Goal: Find specific page/section: Find specific page/section

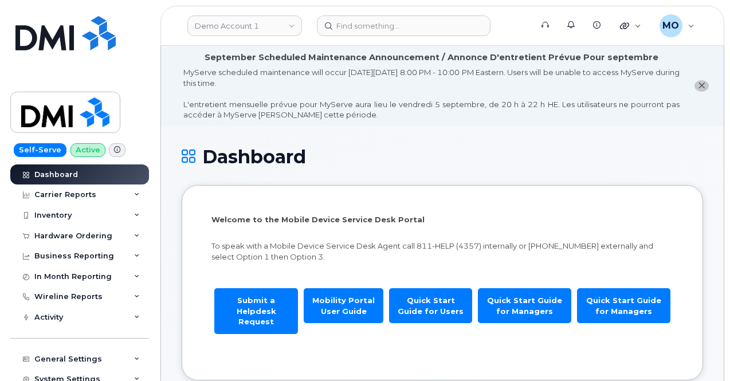
click at [506, 116] on div "MyServe scheduled maintenance will occur on Friday September 5, 8:00 PM - 10:00…" at bounding box center [431, 93] width 496 height 53
click at [265, 25] on link "Demo Account 1" at bounding box center [244, 25] width 115 height 21
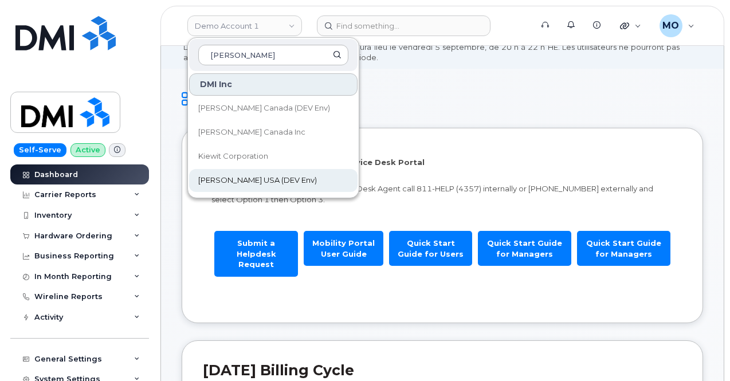
scroll to position [115, 0]
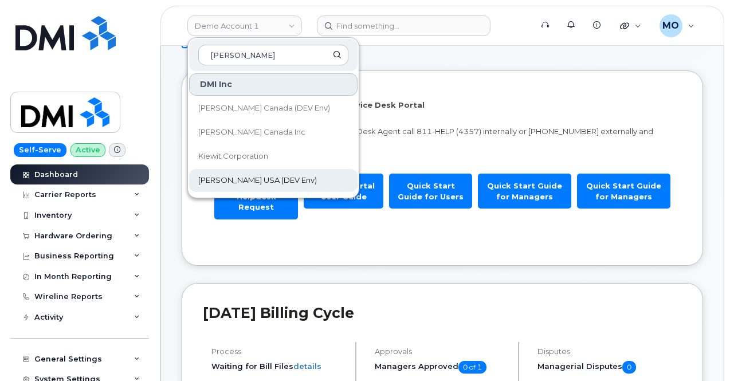
type input "[PERSON_NAME]"
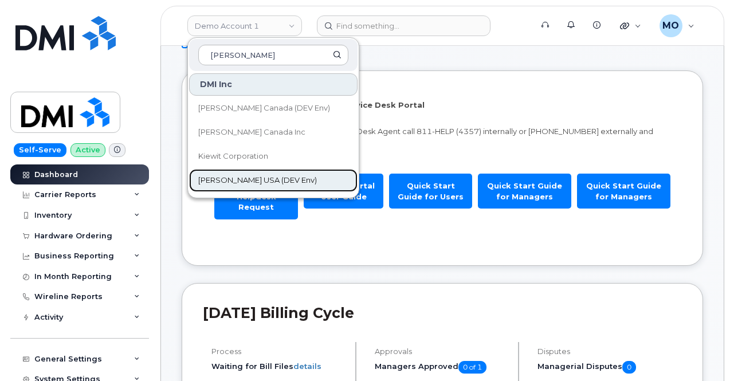
click at [250, 185] on span "[PERSON_NAME] USA (DEV Env)" at bounding box center [257, 180] width 119 height 11
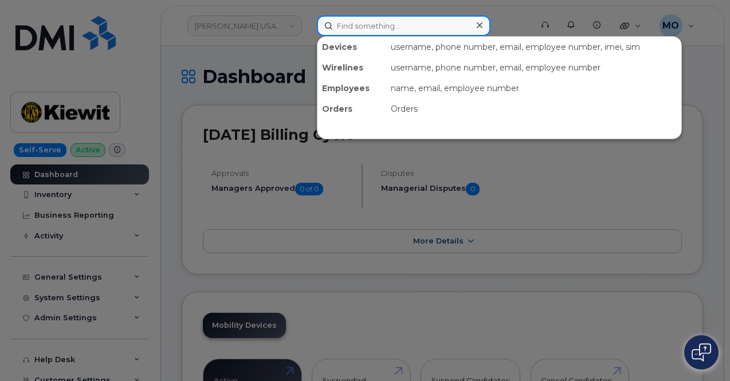
drag, startPoint x: 346, startPoint y: 34, endPoint x: 361, endPoint y: 60, distance: 29.8
click at [360, 36] on div "Devices username, phone number, email, employee number, imei, sim Wirelines use…" at bounding box center [420, 25] width 207 height 21
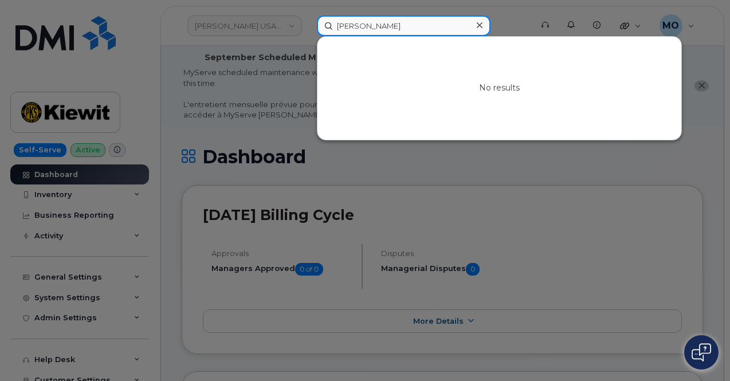
type input "sean brooking"
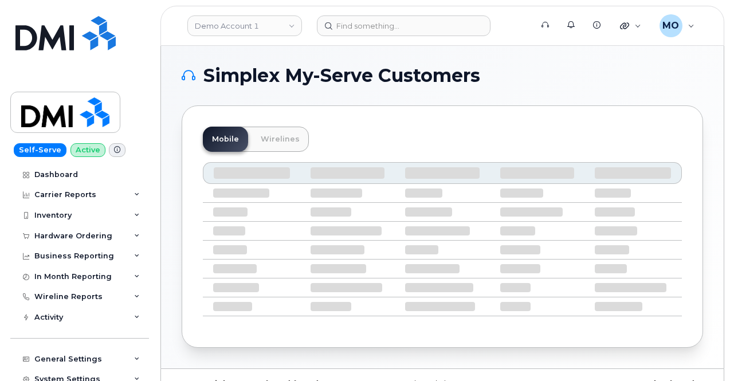
drag, startPoint x: 280, startPoint y: 32, endPoint x: 291, endPoint y: 43, distance: 15.8
click at [291, 43] on header "Demo Account 1 Support Alerts Knowledge Base Quicklinks Suspend / Cancel Device…" at bounding box center [442, 26] width 564 height 40
click at [289, 34] on link "Demo Account 1" at bounding box center [244, 25] width 115 height 21
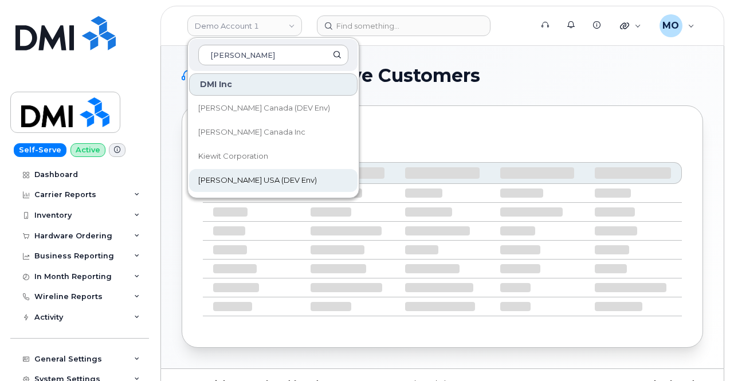
type input "[PERSON_NAME]"
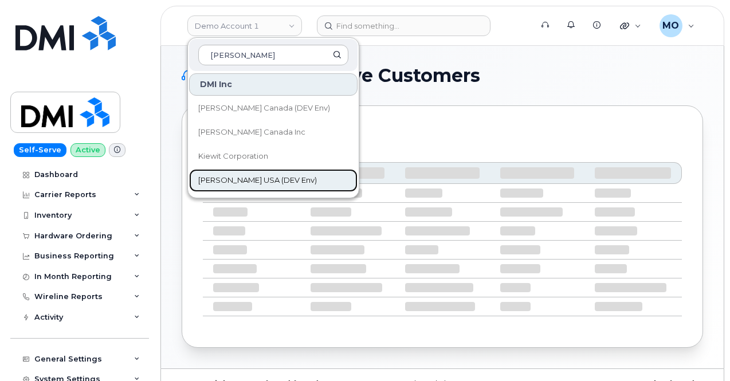
click at [229, 185] on link "[PERSON_NAME] USA (DEV Env)" at bounding box center [273, 180] width 168 height 23
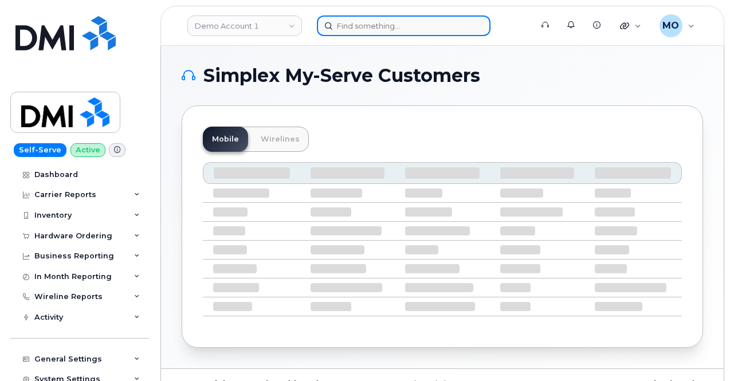
click at [346, 27] on input at bounding box center [404, 25] width 174 height 21
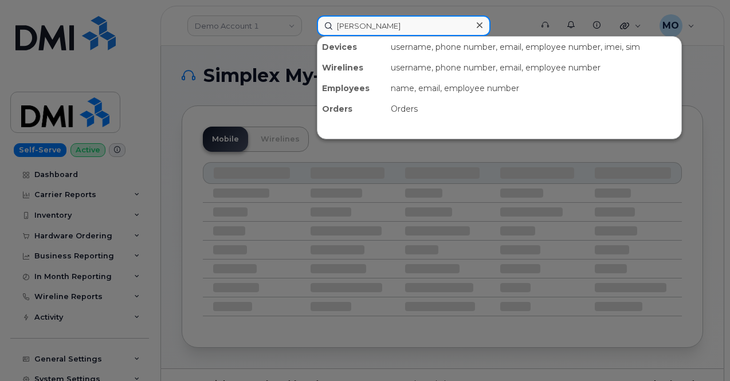
type input "sean"
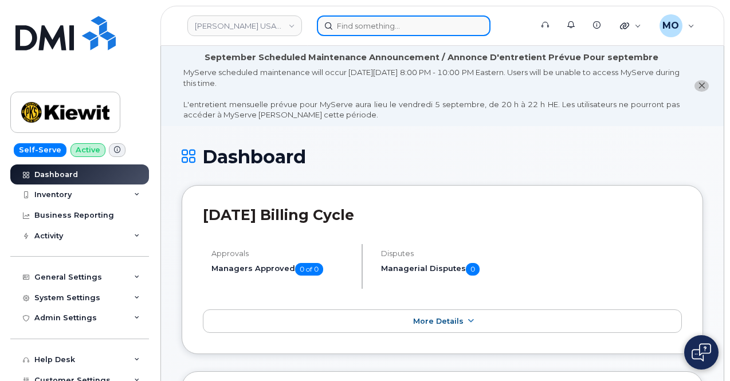
click at [328, 29] on input at bounding box center [404, 25] width 174 height 21
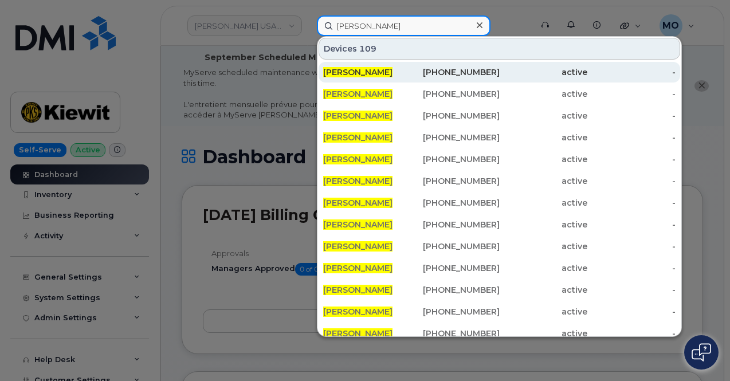
type input "sean brookins"
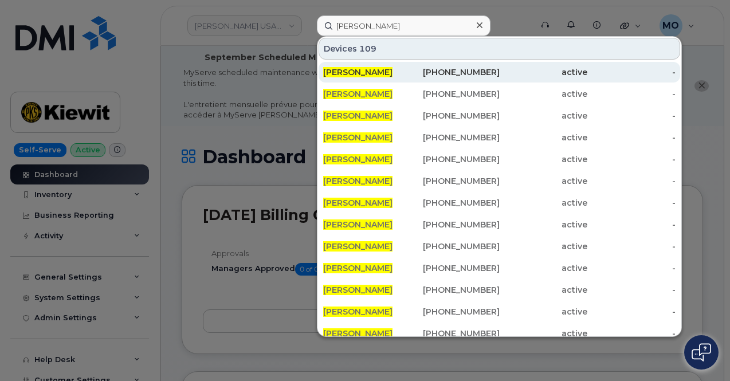
click at [452, 73] on div "945-364-7482" at bounding box center [455, 71] width 88 height 11
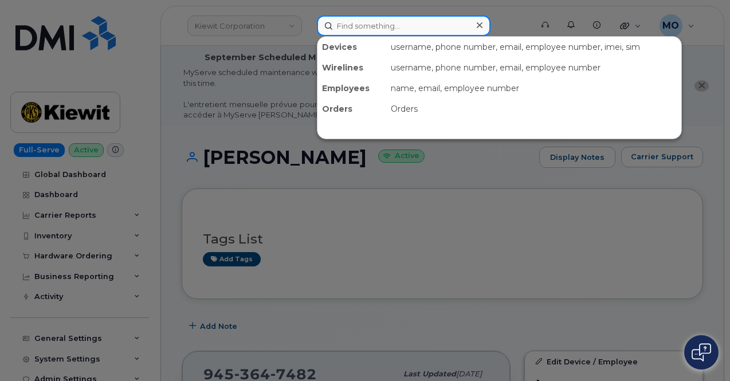
click at [341, 25] on input at bounding box center [404, 25] width 174 height 21
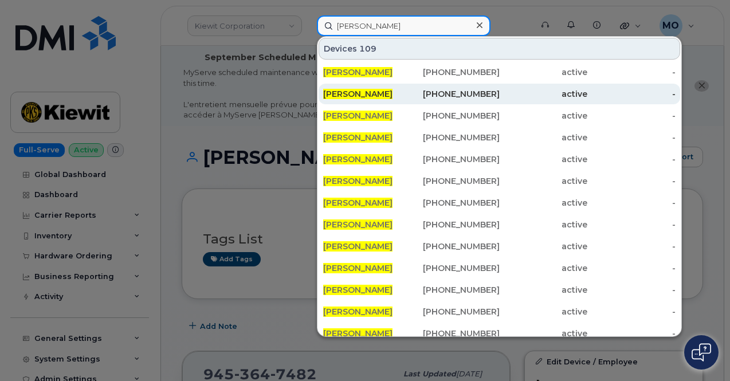
type input "sean brookins"
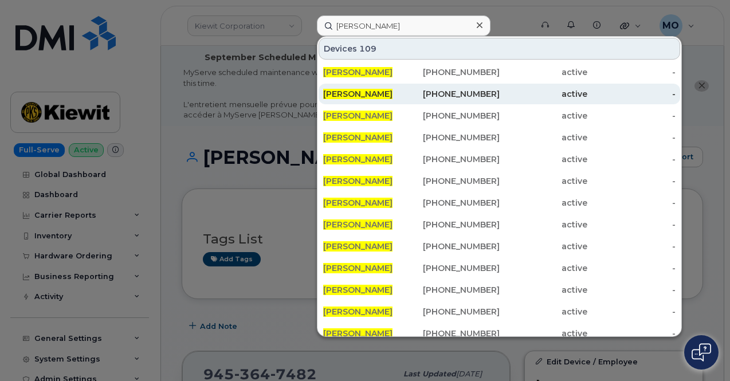
click at [335, 99] on div "SEAN BROOKINS" at bounding box center [367, 93] width 88 height 11
click at [367, 91] on span "SEAN BROOKINS" at bounding box center [357, 94] width 69 height 10
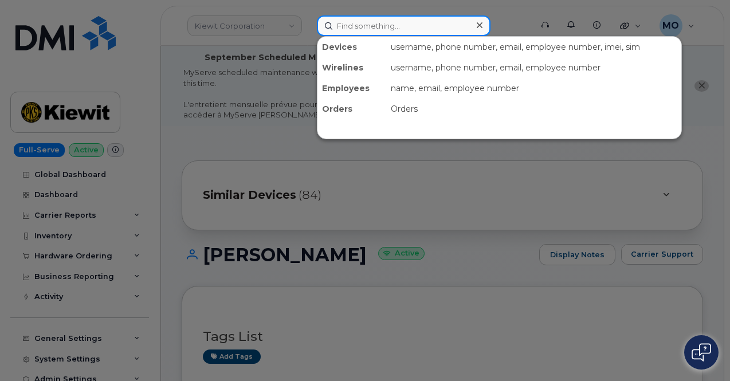
click at [372, 30] on input at bounding box center [404, 25] width 174 height 21
paste input "[PHONE_NUMBER]"
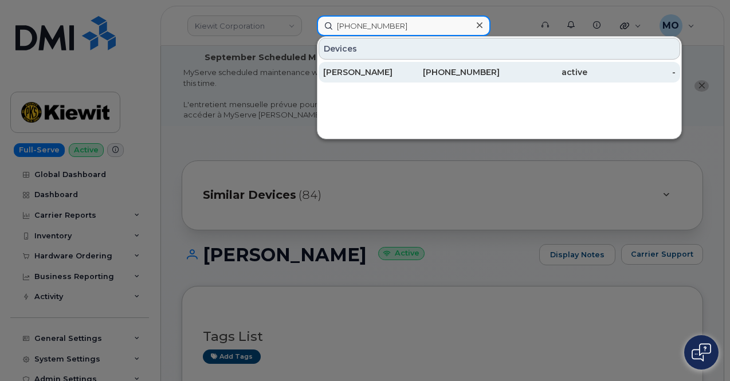
type input "[PHONE_NUMBER]"
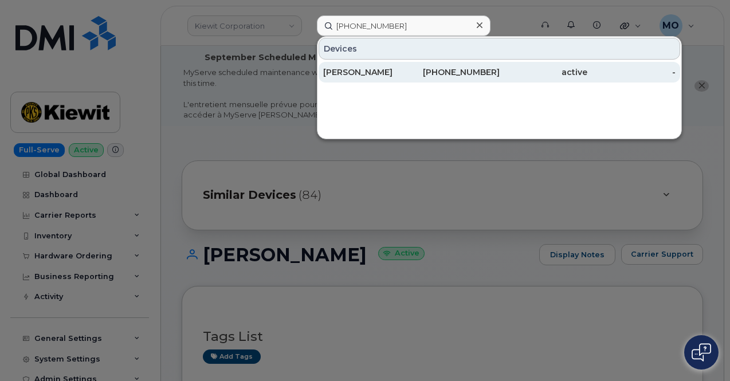
click at [410, 71] on div "[PERSON_NAME]" at bounding box center [367, 71] width 88 height 11
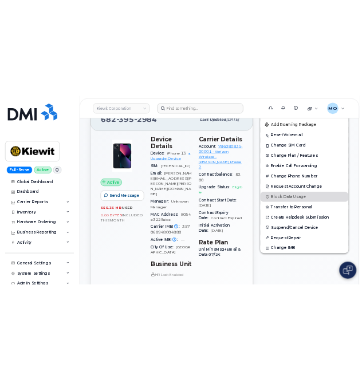
scroll to position [344, 0]
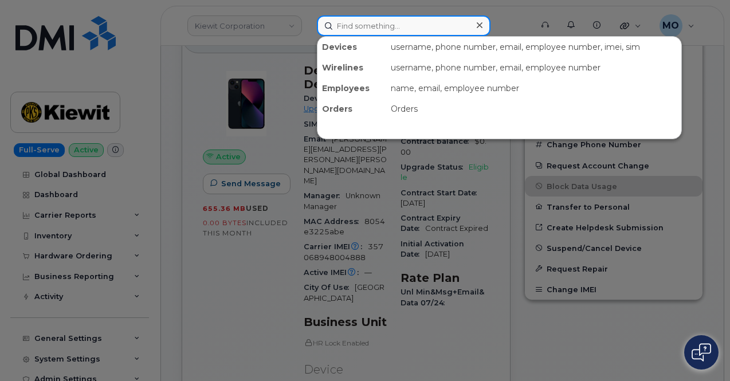
click at [351, 25] on input at bounding box center [404, 25] width 174 height 21
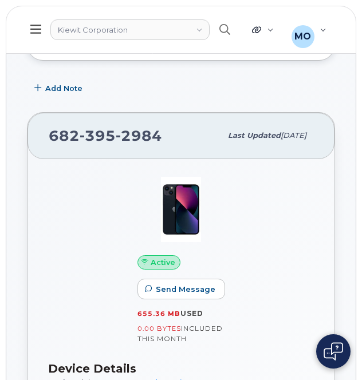
scroll to position [286, 0]
click at [73, 43] on header "Kiewit Corporation Support Alerts Knowledge Base Quicklinks Suspend / Cancel De…" at bounding box center [181, 30] width 351 height 48
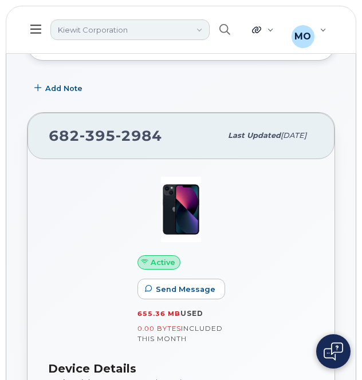
click at [73, 30] on link "Kiewit Corporation" at bounding box center [129, 29] width 159 height 21
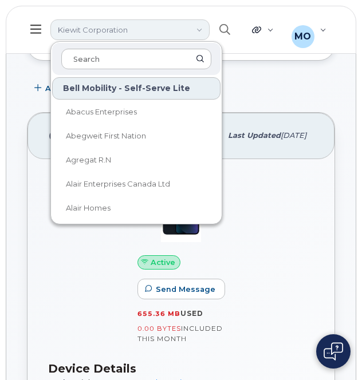
click at [73, 30] on link "Kiewit Corporation" at bounding box center [129, 29] width 159 height 21
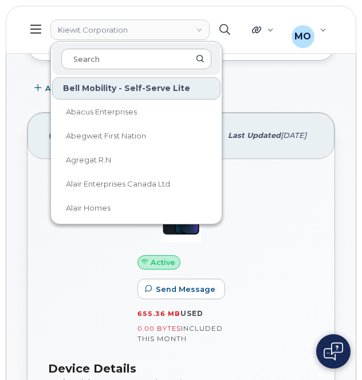
click at [221, 33] on icon "button" at bounding box center [224, 29] width 11 height 11
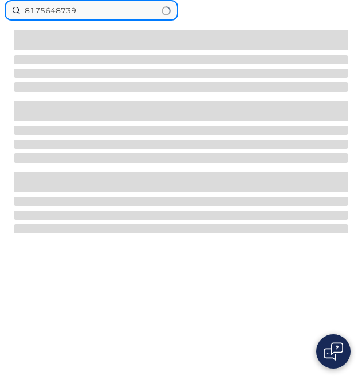
type input "8175648739"
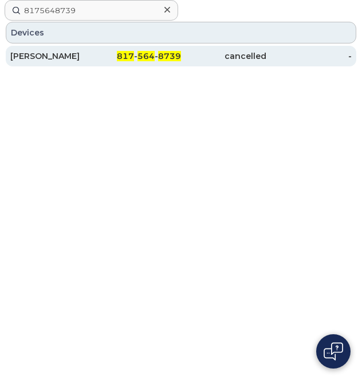
click at [135, 64] on div "817 - 564 - 8739" at bounding box center [138, 56] width 85 height 21
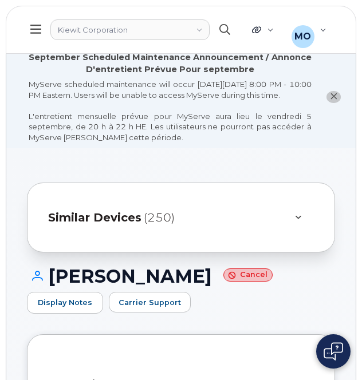
click at [226, 32] on icon "button" at bounding box center [224, 29] width 11 height 11
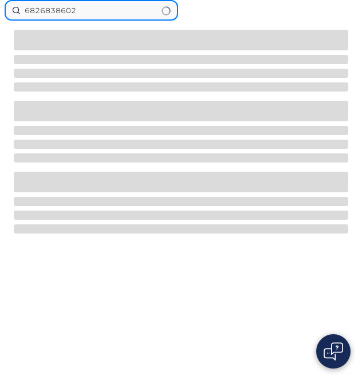
type input "6826838602"
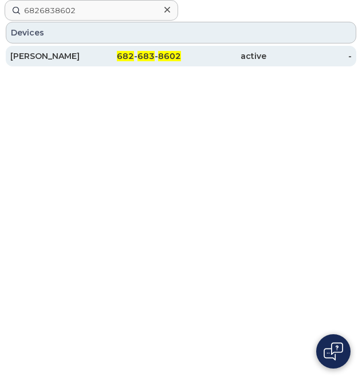
click at [180, 53] on span "8602" at bounding box center [169, 56] width 23 height 10
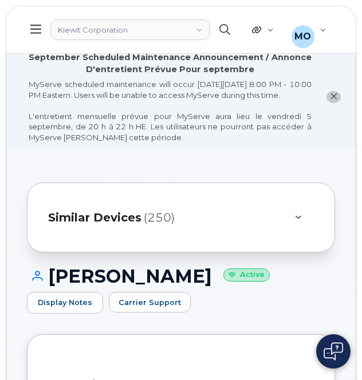
click at [225, 25] on icon "button" at bounding box center [224, 29] width 11 height 11
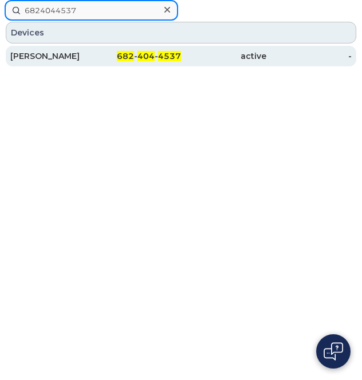
type input "6824044537"
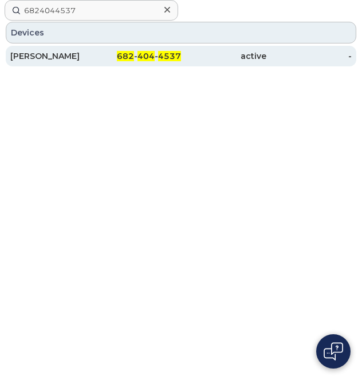
click at [208, 61] on div "active" at bounding box center [223, 56] width 85 height 21
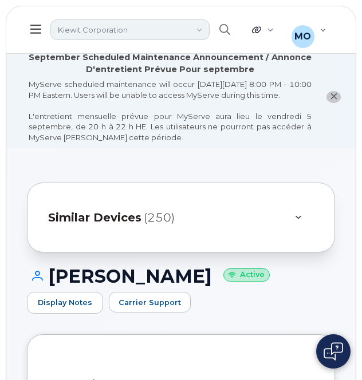
click at [107, 36] on link "Kiewit Corporation" at bounding box center [129, 29] width 159 height 21
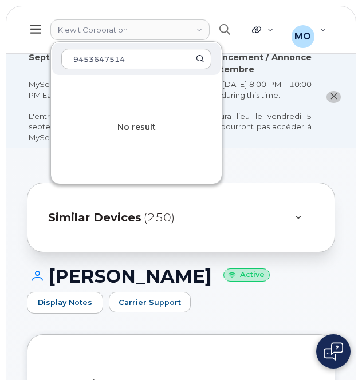
type input "9453647514"
click at [254, 99] on div "MyServe scheduled maintenance will occur on Friday September 5, 8:00 PM - 10:00…" at bounding box center [170, 111] width 283 height 64
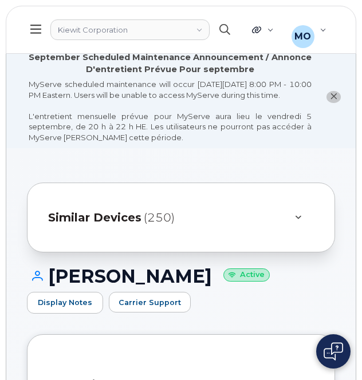
click at [218, 33] on button "button" at bounding box center [224, 29] width 37 height 33
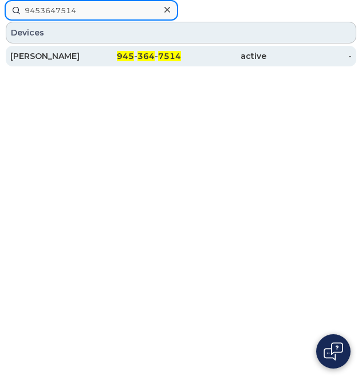
type input "9453647514"
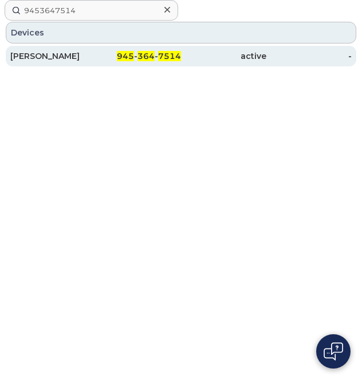
click at [253, 61] on div "active" at bounding box center [223, 56] width 85 height 21
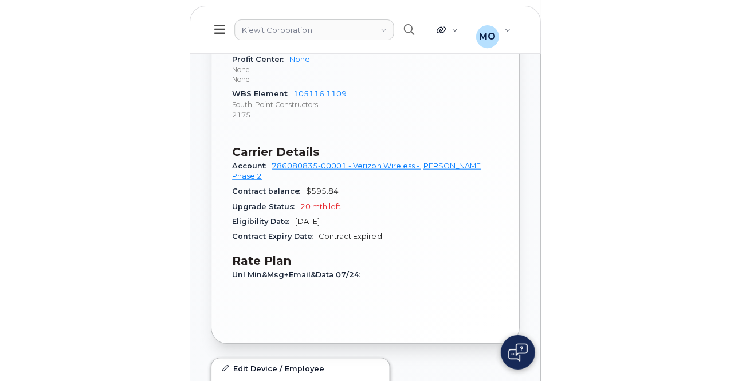
scroll to position [916, 0]
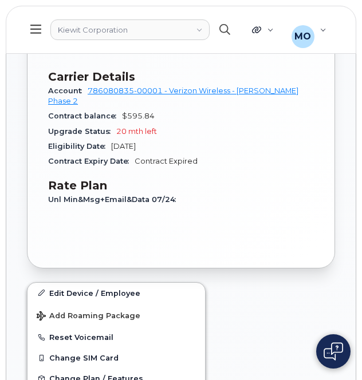
click at [225, 29] on icon "button" at bounding box center [224, 29] width 11 height 11
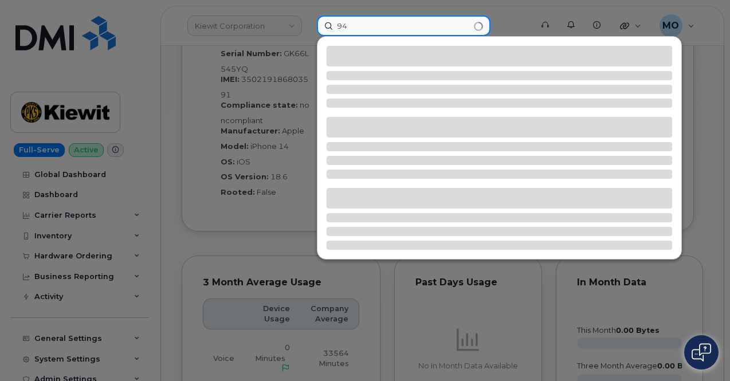
type input "9"
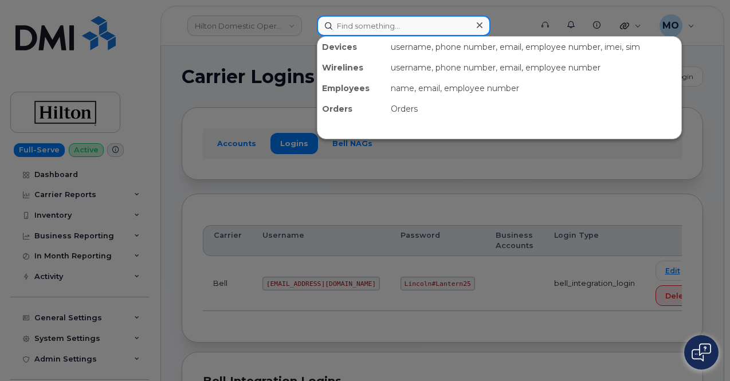
drag, startPoint x: 343, startPoint y: 29, endPoint x: 351, endPoint y: 27, distance: 8.3
click at [351, 27] on input at bounding box center [404, 25] width 174 height 21
paste input "[PHONE_NUMBER]"
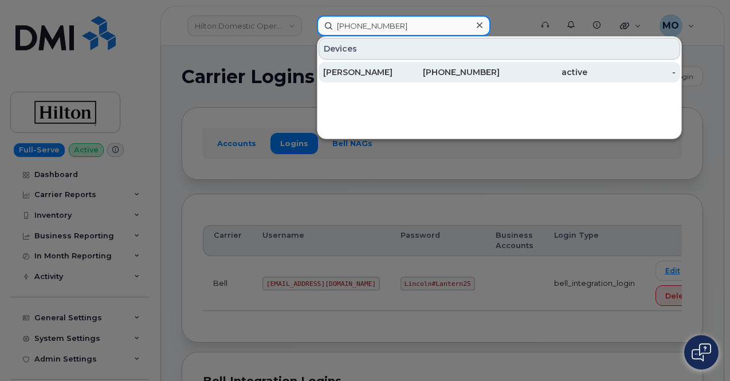
type input "[PHONE_NUMBER]"
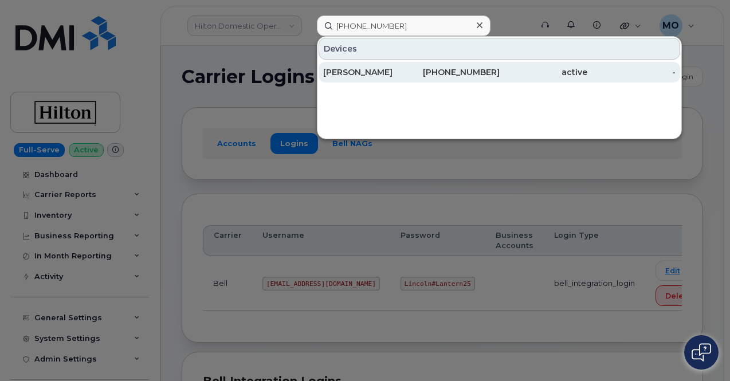
click at [377, 68] on div "[PERSON_NAME]" at bounding box center [367, 71] width 88 height 11
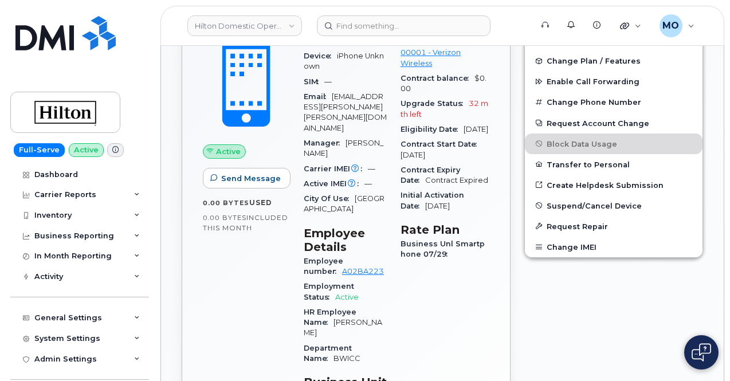
scroll to position [564, 0]
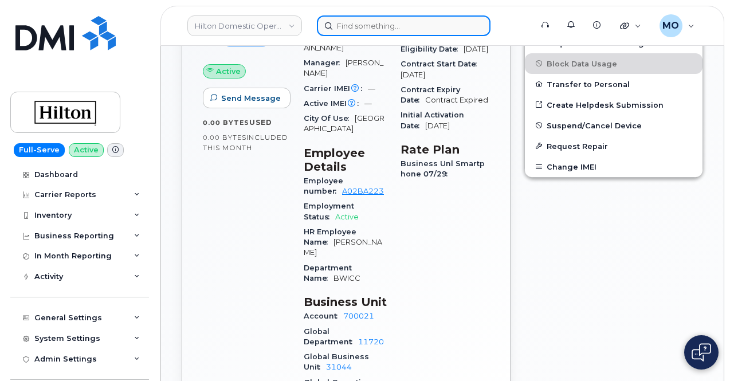
click at [353, 32] on input at bounding box center [404, 25] width 174 height 21
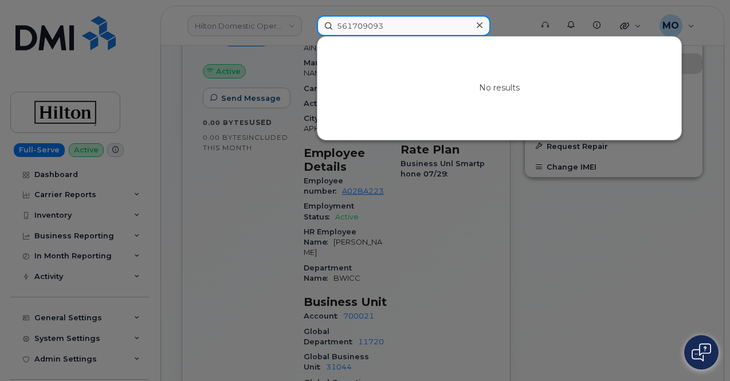
type input "561709093"
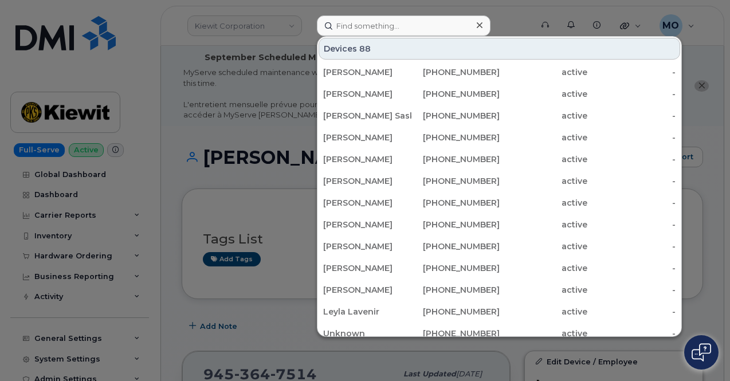
scroll to position [916, 0]
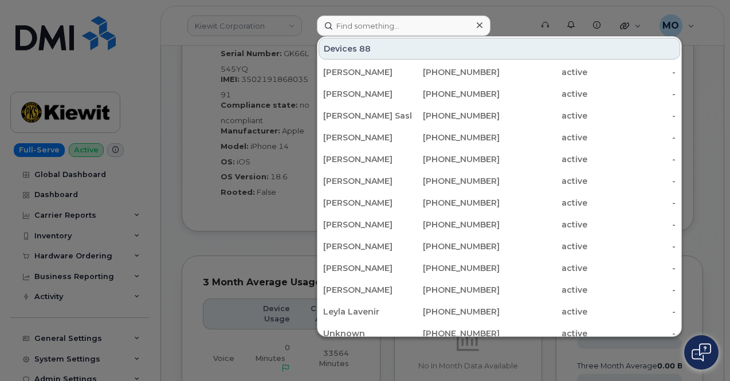
click at [262, 35] on div at bounding box center [365, 190] width 730 height 381
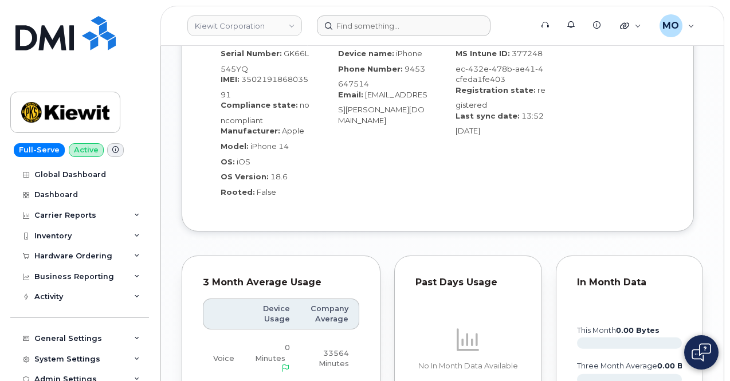
click at [439, 37] on header "[PERSON_NAME] Corporation Support Alerts Knowledge Base Quicklinks Suspend / Ca…" at bounding box center [442, 26] width 564 height 40
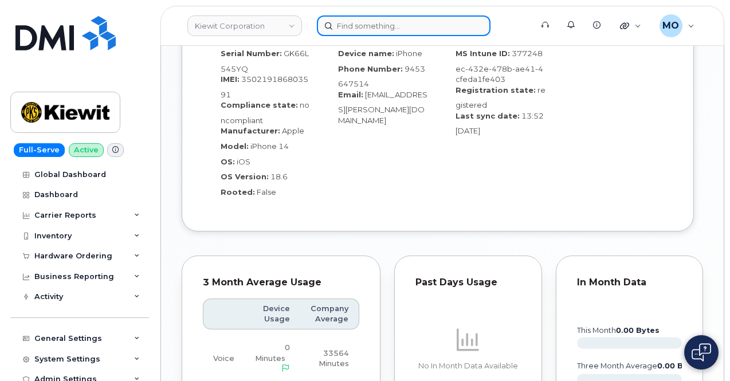
click at [435, 32] on input at bounding box center [404, 25] width 174 height 21
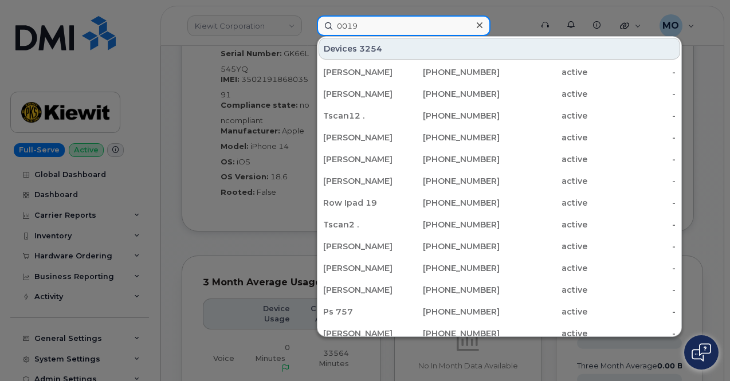
click at [389, 26] on input "0019" at bounding box center [404, 25] width 174 height 21
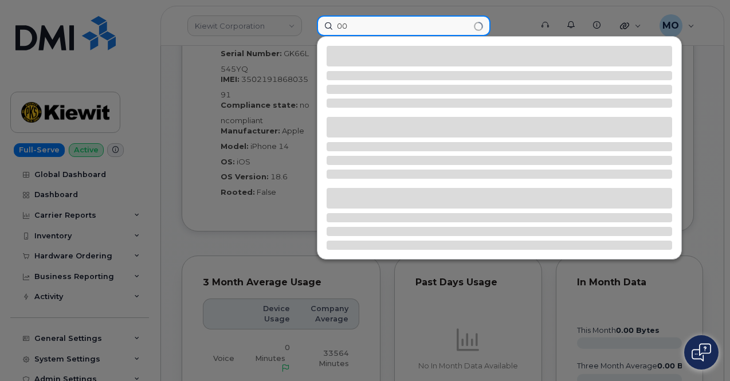
type input "0"
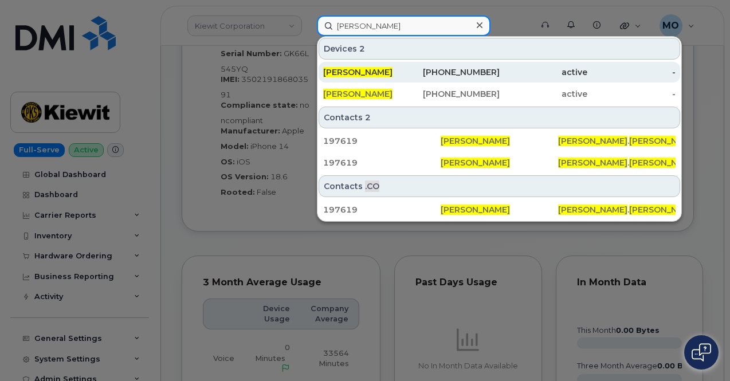
type input "[PERSON_NAME]"
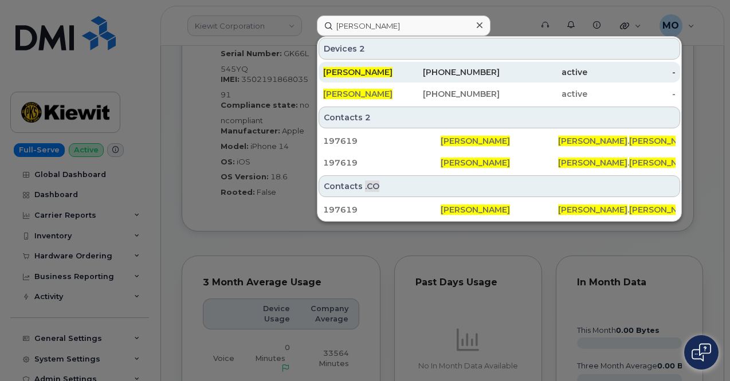
click at [379, 70] on span "[PERSON_NAME]" at bounding box center [357, 72] width 69 height 10
click at [375, 73] on span "[PERSON_NAME]" at bounding box center [357, 72] width 69 height 10
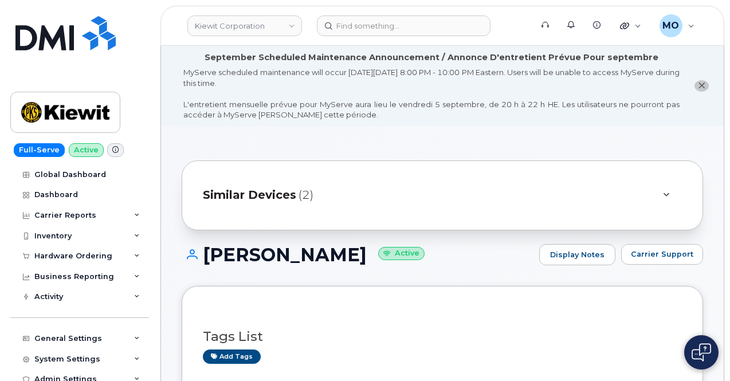
click at [670, 199] on div at bounding box center [666, 195] width 14 height 14
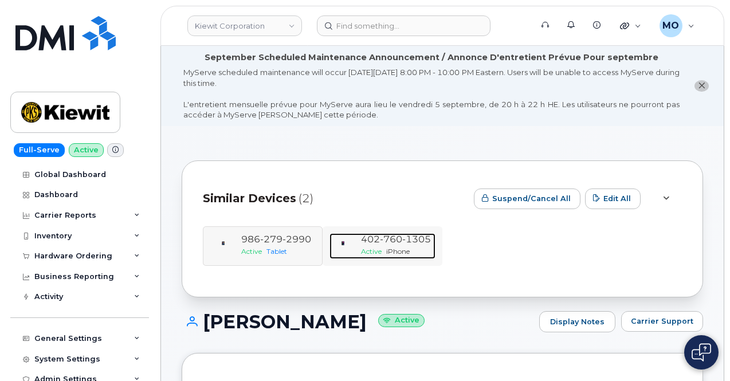
click at [394, 251] on span "iPhone" at bounding box center [397, 251] width 23 height 9
click at [388, 238] on span "760" at bounding box center [391, 239] width 22 height 11
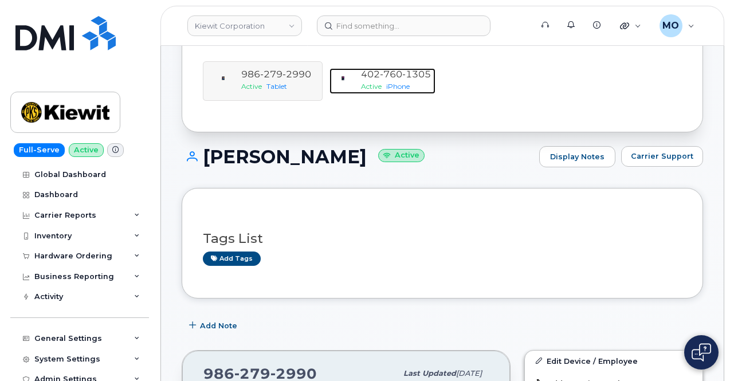
scroll to position [57, 0]
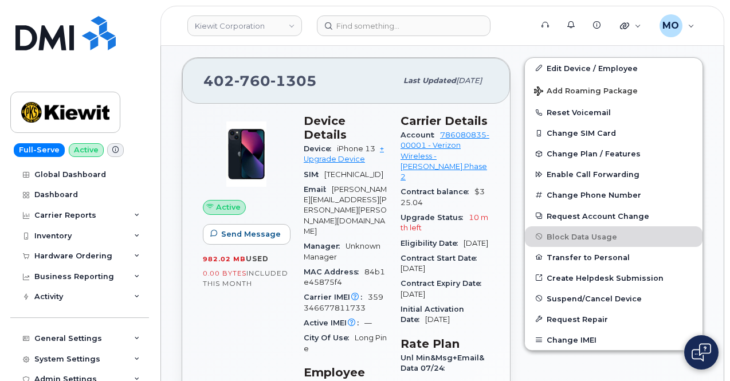
scroll to position [448, 0]
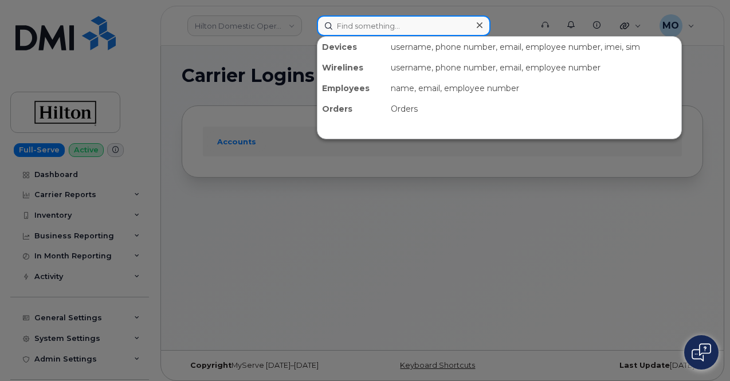
click at [354, 28] on input at bounding box center [404, 25] width 174 height 21
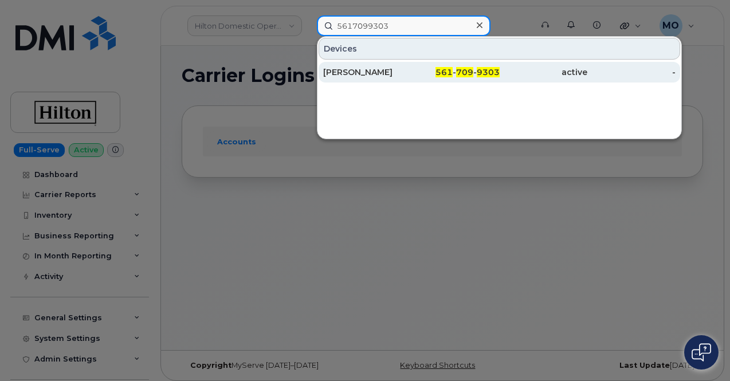
type input "5617099303"
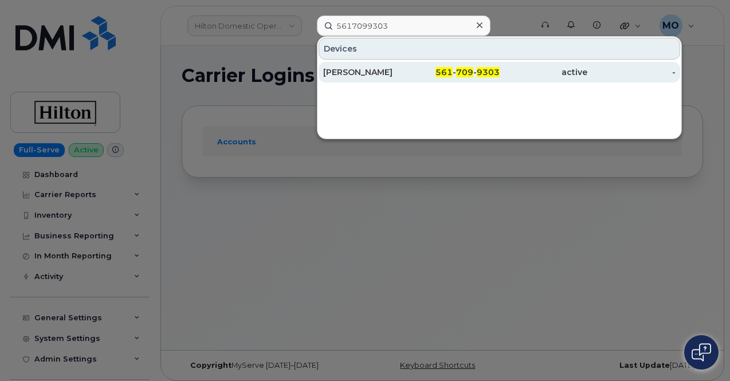
click at [404, 76] on div "[PERSON_NAME]" at bounding box center [367, 71] width 88 height 11
click at [363, 76] on div "[PERSON_NAME]" at bounding box center [367, 71] width 88 height 11
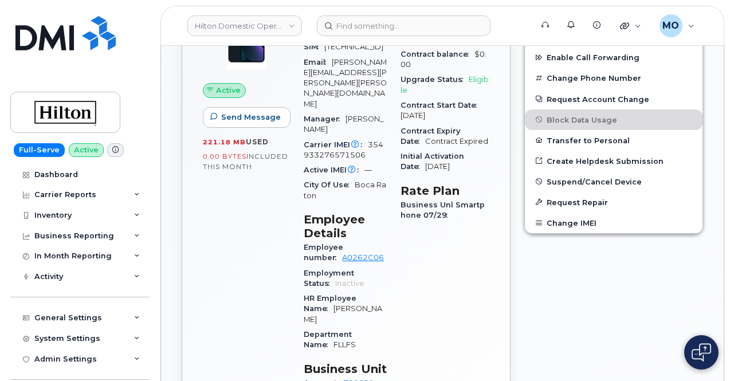
scroll to position [344, 0]
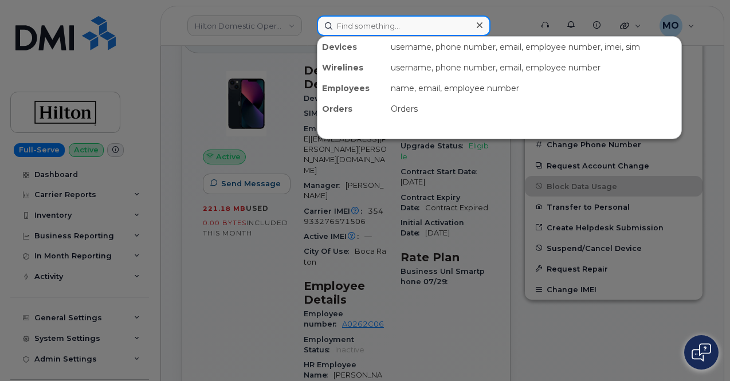
click at [347, 25] on input at bounding box center [404, 25] width 174 height 21
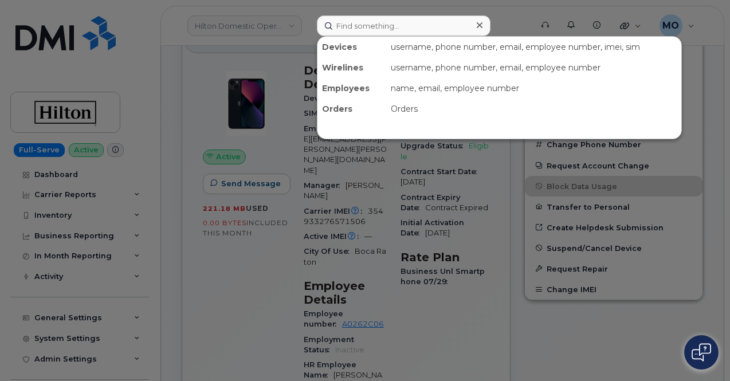
click at [419, 229] on div at bounding box center [365, 190] width 730 height 381
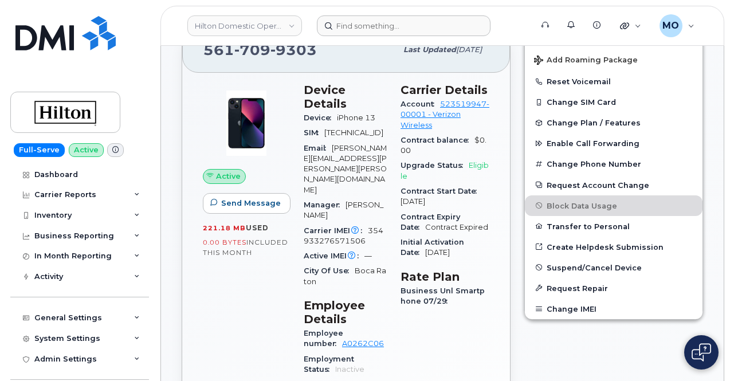
scroll to position [286, 0]
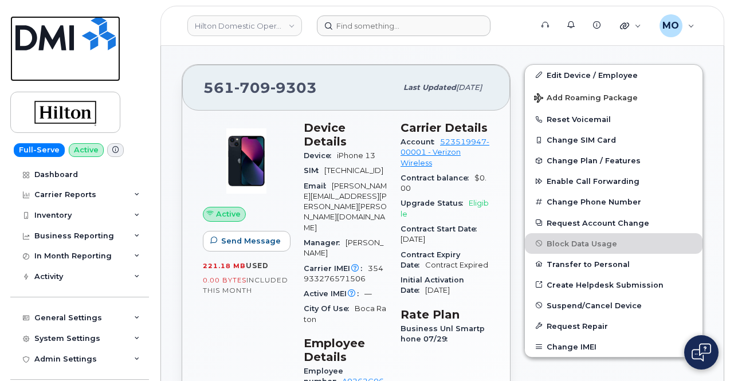
click at [38, 25] on img at bounding box center [65, 33] width 100 height 34
